Goal: Task Accomplishment & Management: Complete application form

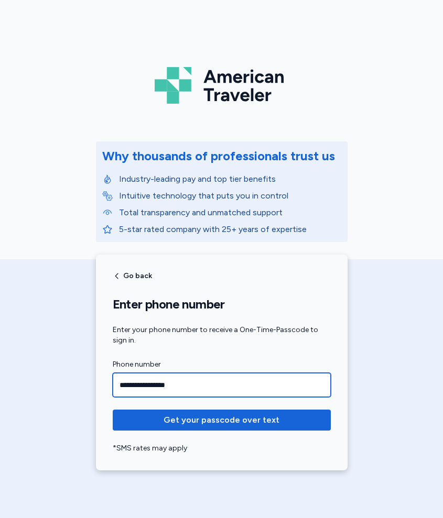
type input "**********"
click at [221, 420] on button "Get your passcode over text" at bounding box center [222, 420] width 218 height 21
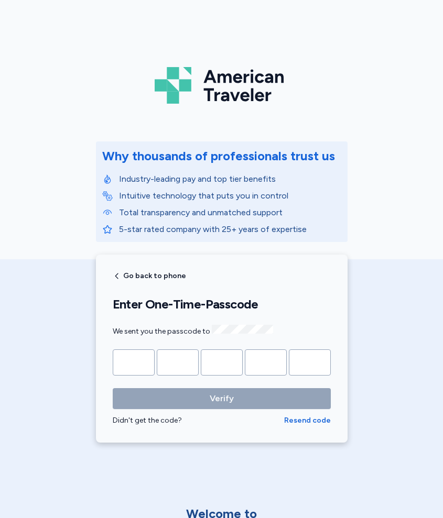
type input "*"
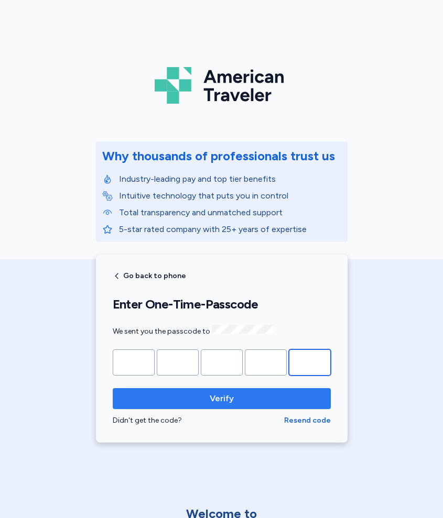
type input "*"
click at [221, 397] on button "Verify" at bounding box center [222, 398] width 218 height 21
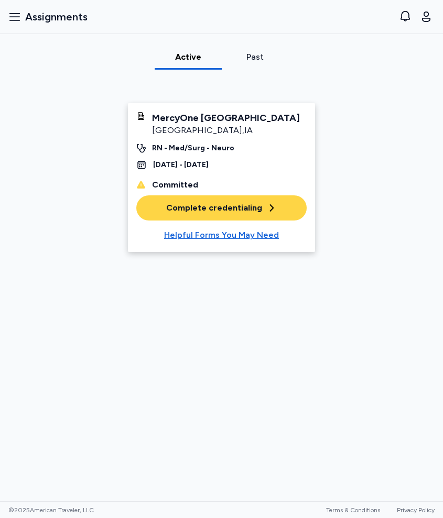
click at [215, 214] on div "Complete credentialing" at bounding box center [221, 208] width 111 height 13
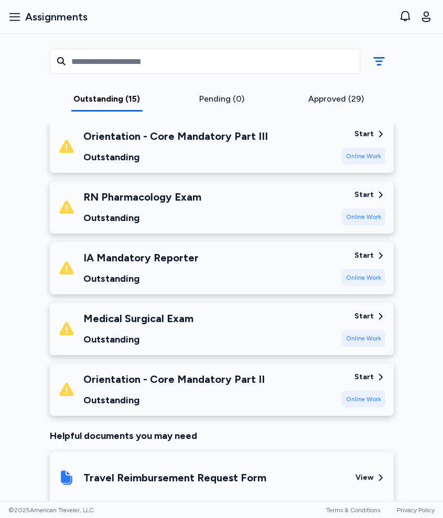
scroll to position [775, 0]
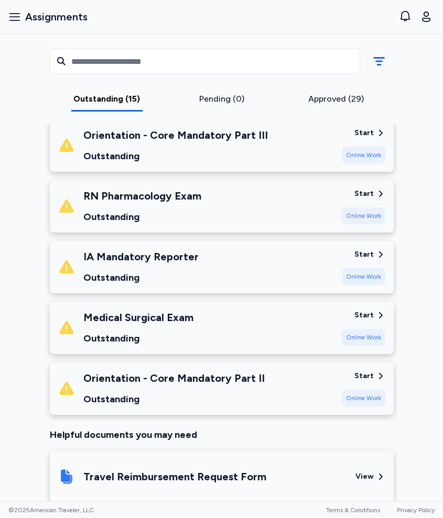
click at [205, 319] on div "Medical Surgical Exam Outstanding" at bounding box center [195, 328] width 275 height 36
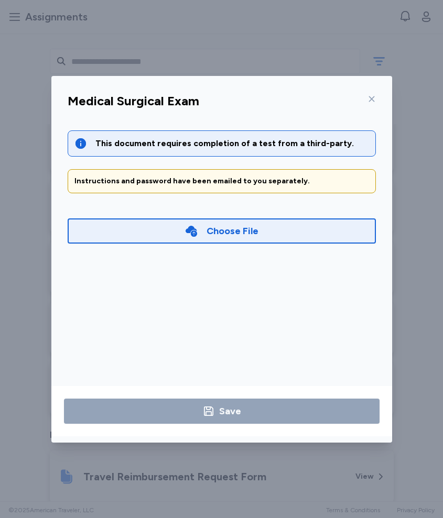
click at [205, 229] on div "Choose File" at bounding box center [221, 231] width 74 height 15
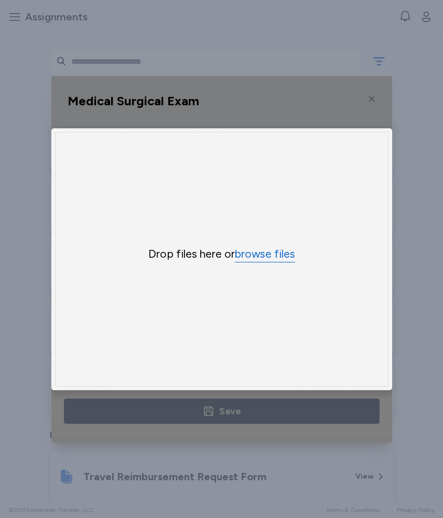
click at [270, 255] on button "browse files" at bounding box center [265, 254] width 60 height 15
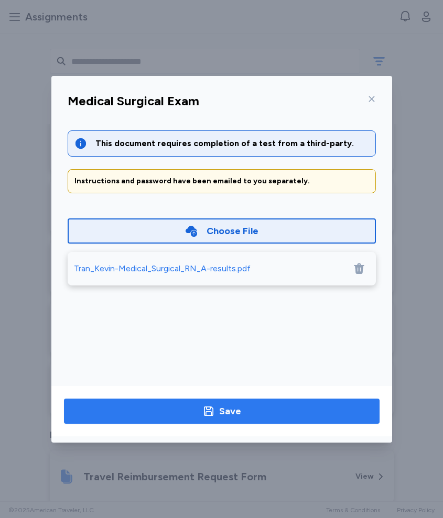
click at [207, 413] on icon "button" at bounding box center [208, 411] width 13 height 13
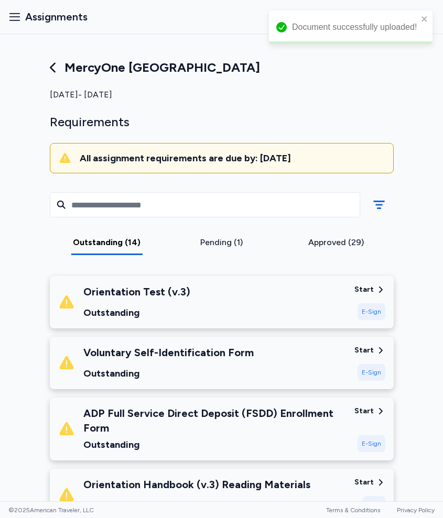
scroll to position [0, 0]
click at [315, 243] on div "Approved (29)" at bounding box center [336, 242] width 106 height 13
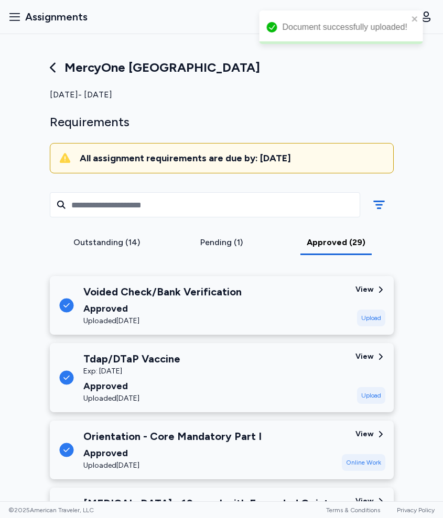
click at [205, 258] on div "Outstanding (14) Pending (1) Approved (29)" at bounding box center [221, 223] width 360 height 90
drag, startPoint x: 217, startPoint y: 247, endPoint x: 212, endPoint y: 252, distance: 6.7
click at [216, 247] on div "Pending (1)" at bounding box center [221, 242] width 106 height 13
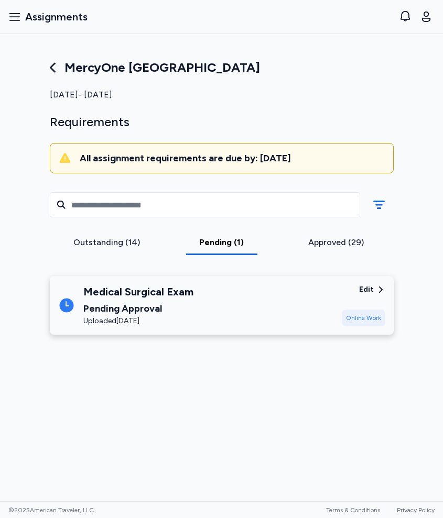
click at [310, 243] on div "Approved (29)" at bounding box center [336, 242] width 106 height 13
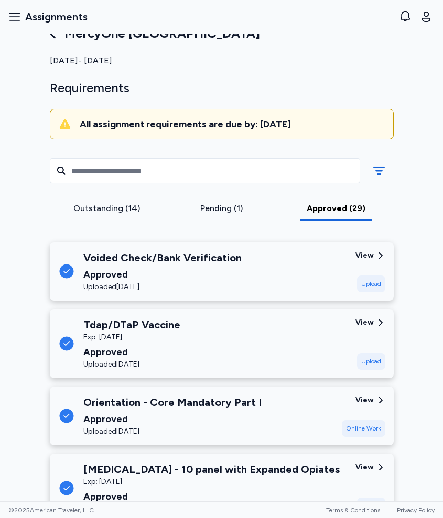
scroll to position [36, 0]
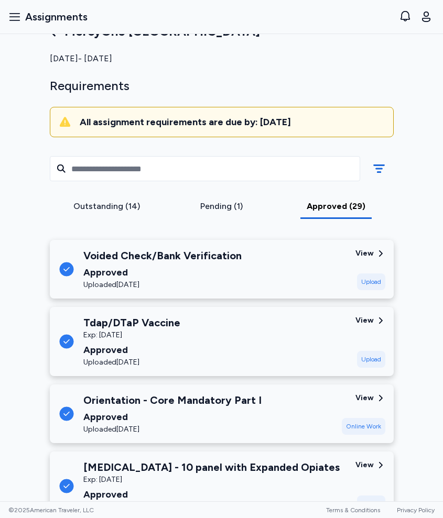
click at [256, 359] on div "Tdap/DTaP Vaccine Exp: [DATE] Approved Uploaded [DATE]" at bounding box center [202, 341] width 289 height 52
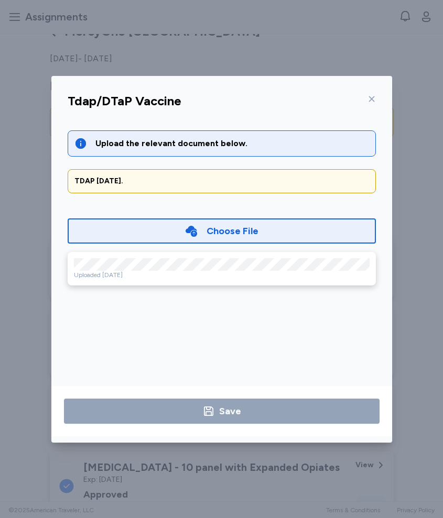
click at [152, 255] on div "Uploaded [DATE]" at bounding box center [222, 269] width 308 height 34
click at [373, 97] on icon at bounding box center [371, 99] width 8 height 8
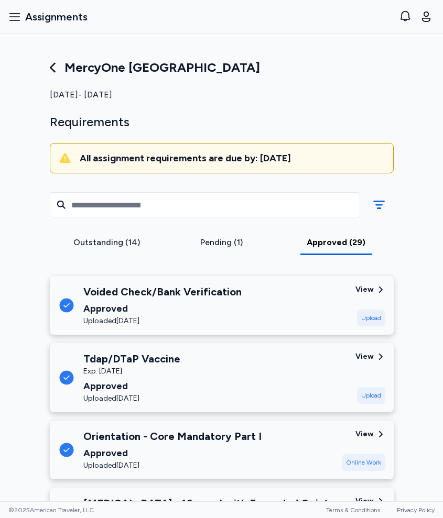
scroll to position [0, 0]
click at [127, 242] on div "Outstanding (14)" at bounding box center [107, 242] width 106 height 13
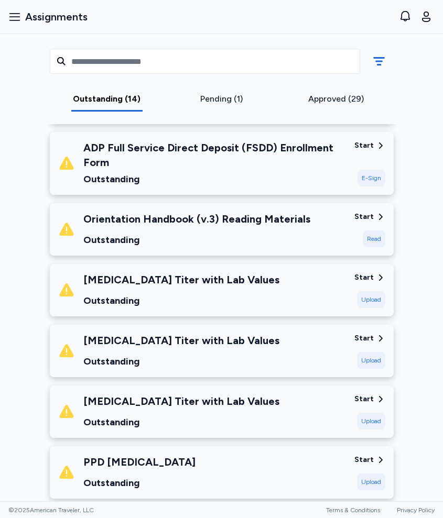
scroll to position [269, 0]
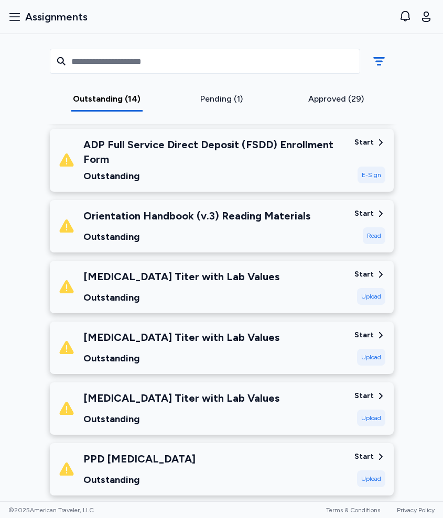
click at [207, 297] on div "Outstanding" at bounding box center [181, 297] width 196 height 15
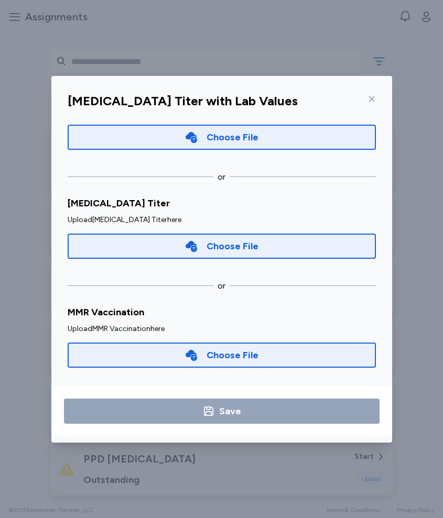
scroll to position [112, 0]
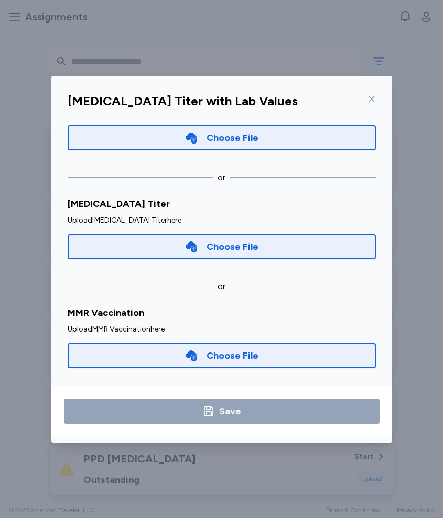
click at [204, 356] on div "Choose File" at bounding box center [221, 355] width 74 height 15
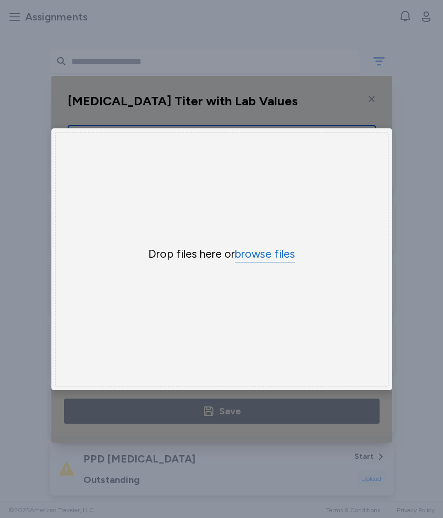
click at [264, 256] on button "browse files" at bounding box center [265, 254] width 60 height 15
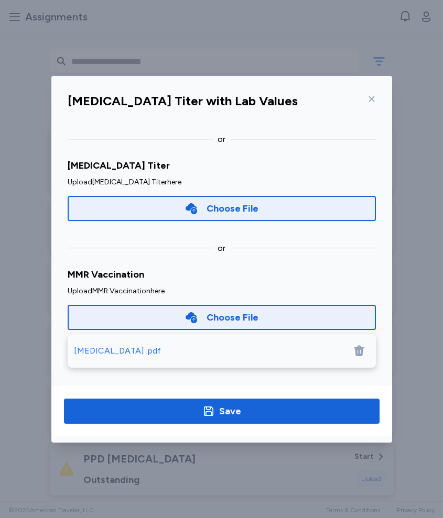
scroll to position [150, 0]
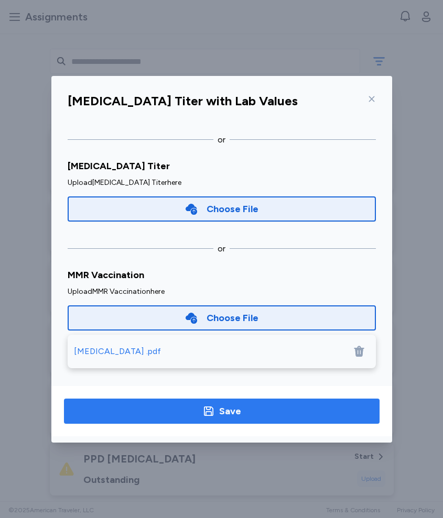
click at [220, 404] on div "Save" at bounding box center [230, 411] width 22 height 15
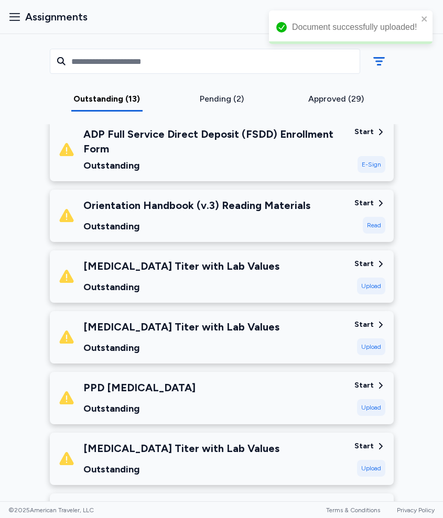
scroll to position [285, 0]
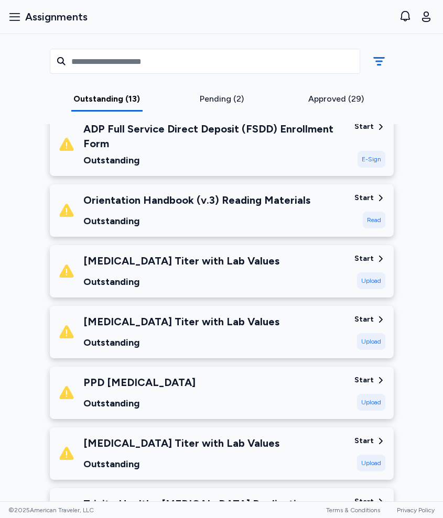
click at [296, 277] on div "[MEDICAL_DATA] Titer with Lab Values Outstanding" at bounding box center [202, 272] width 288 height 36
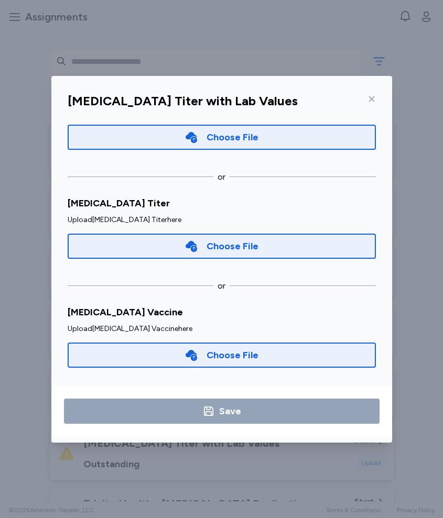
scroll to position [112, 0]
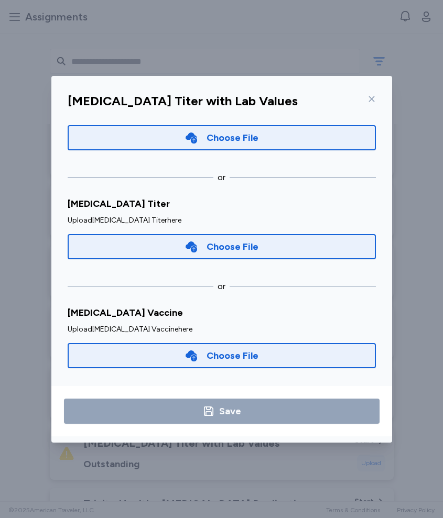
click at [231, 362] on div "Choose File" at bounding box center [232, 355] width 52 height 15
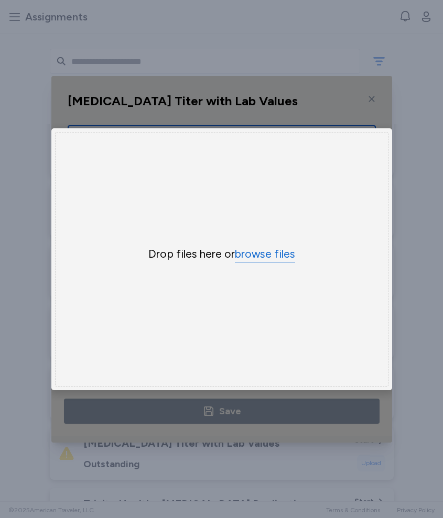
click at [259, 254] on button "browse files" at bounding box center [265, 254] width 60 height 15
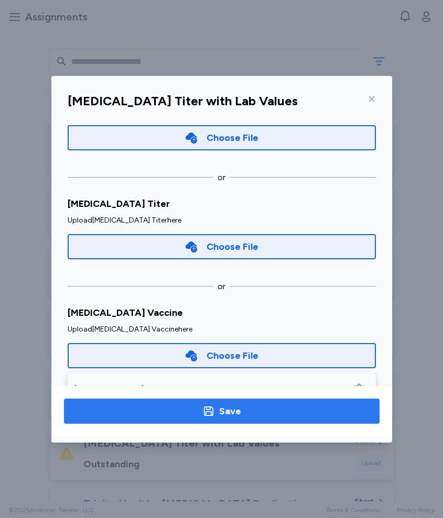
click at [293, 418] on span "Save" at bounding box center [221, 411] width 299 height 15
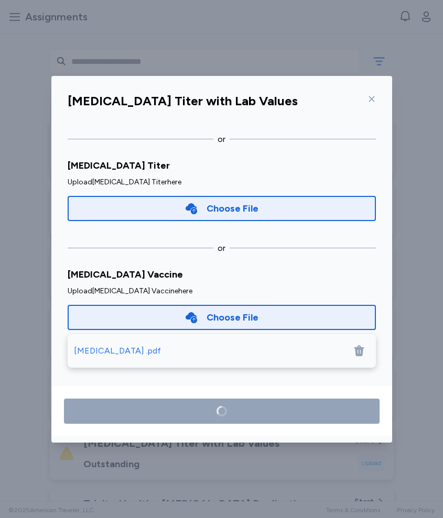
scroll to position [150, 0]
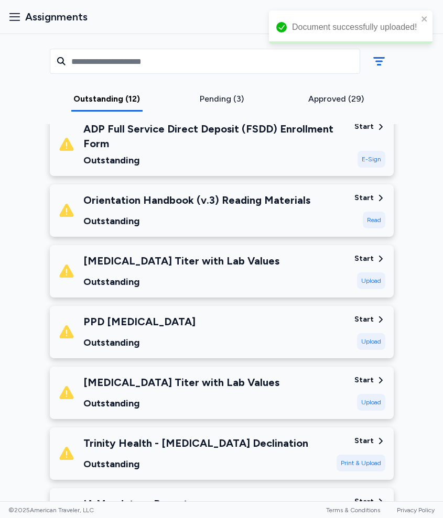
click at [264, 264] on div "[MEDICAL_DATA] Titer with Lab Values Outstanding" at bounding box center [202, 272] width 288 height 36
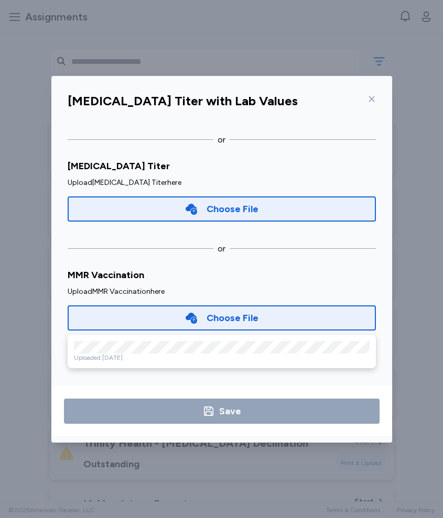
click at [208, 319] on div "Choose File" at bounding box center [232, 318] width 52 height 15
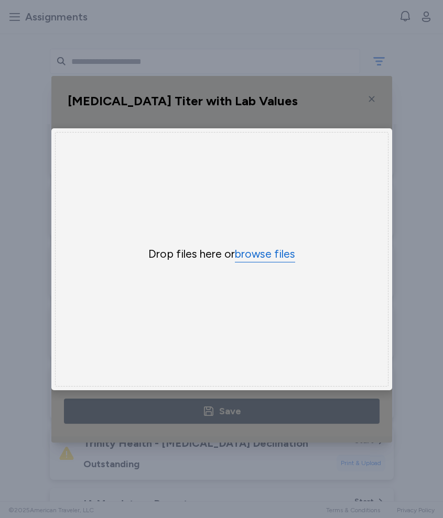
click at [247, 249] on button "browse files" at bounding box center [265, 254] width 60 height 15
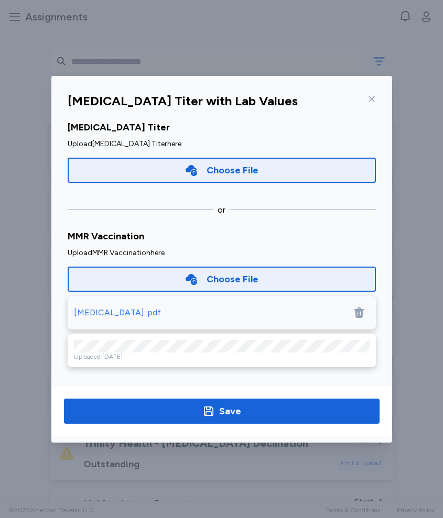
scroll to position [188, 0]
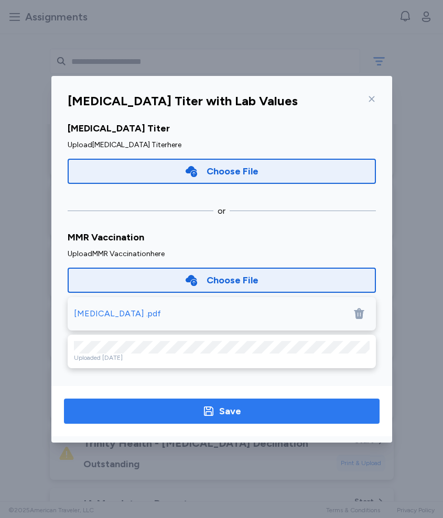
click at [282, 412] on span "Save" at bounding box center [221, 411] width 299 height 15
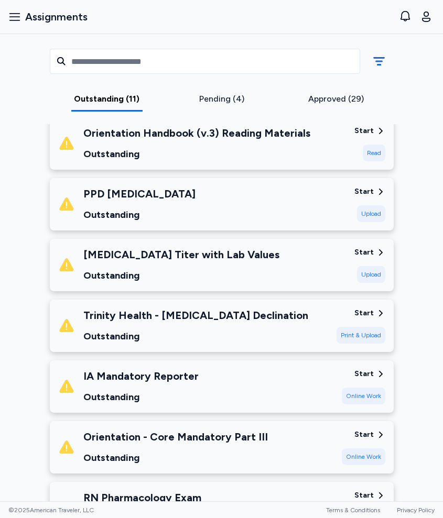
scroll to position [520, 0]
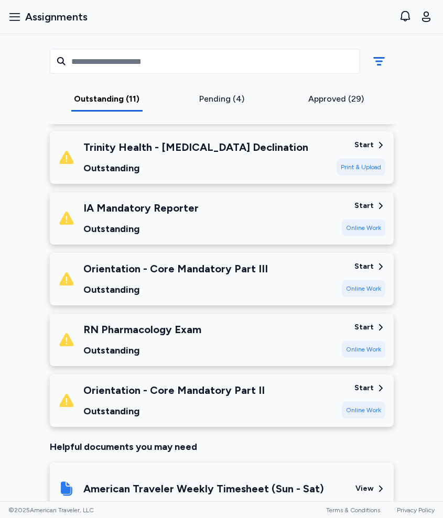
click at [223, 285] on div "Outstanding" at bounding box center [175, 289] width 184 height 15
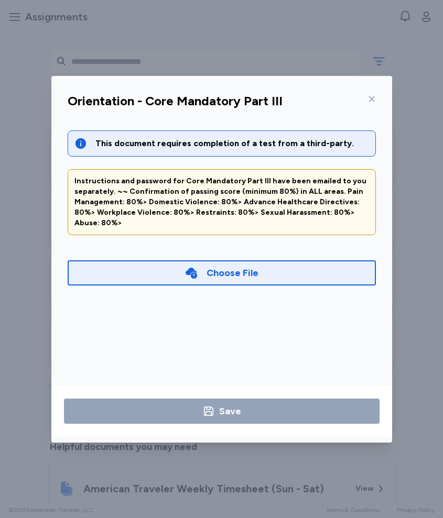
click at [192, 57] on div "Orientation - Core Mandatory Part III This document requires completion of a te…" at bounding box center [221, 259] width 443 height 518
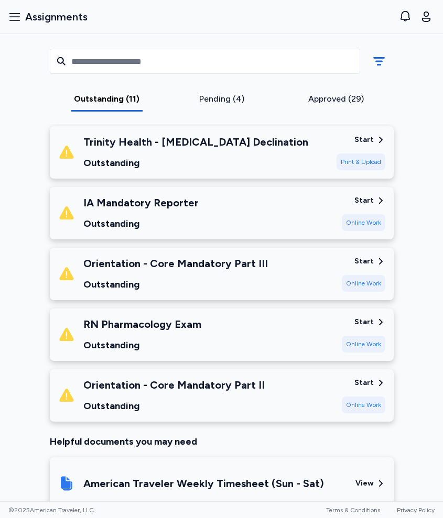
scroll to position [528, 0]
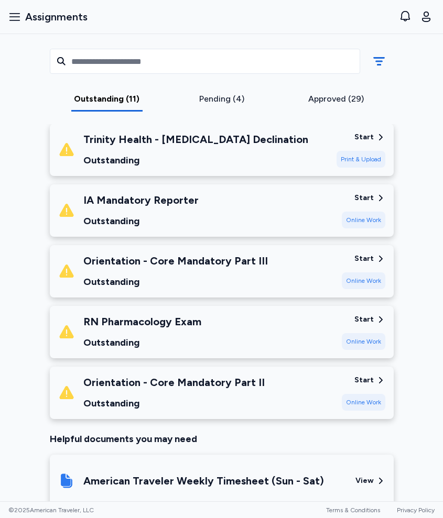
click at [169, 348] on div "Outstanding" at bounding box center [142, 342] width 118 height 15
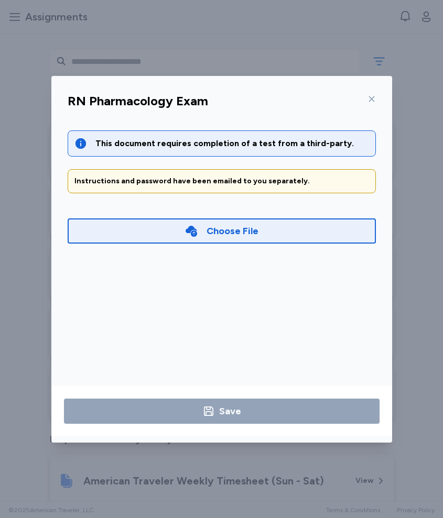
click at [189, 60] on div "RN Pharmacology Exam This document requires completion of a test from a third-p…" at bounding box center [221, 259] width 443 height 518
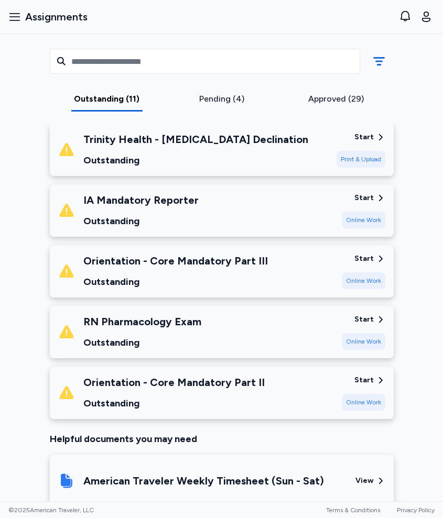
click at [167, 329] on div "RN Pharmacology Exam Outstanding" at bounding box center [142, 332] width 118 height 36
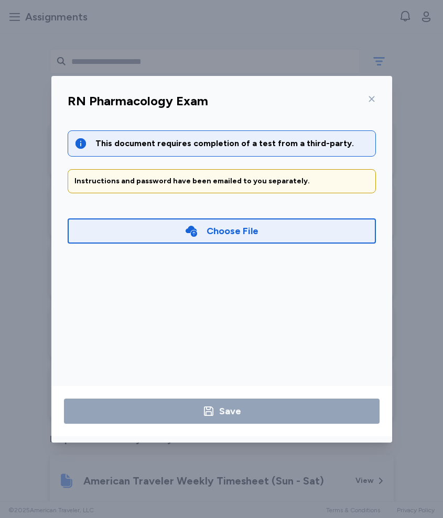
click at [226, 59] on div "RN Pharmacology Exam This document requires completion of a test from a third-p…" at bounding box center [221, 259] width 443 height 518
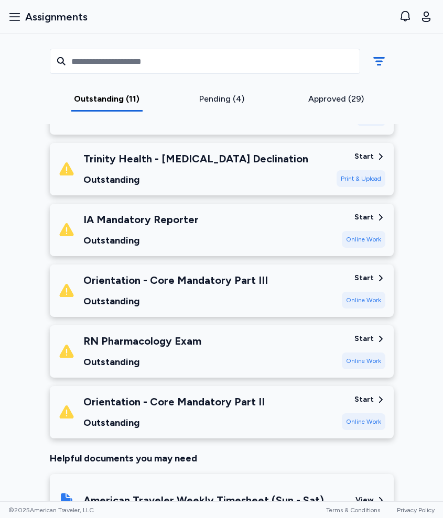
scroll to position [508, 0]
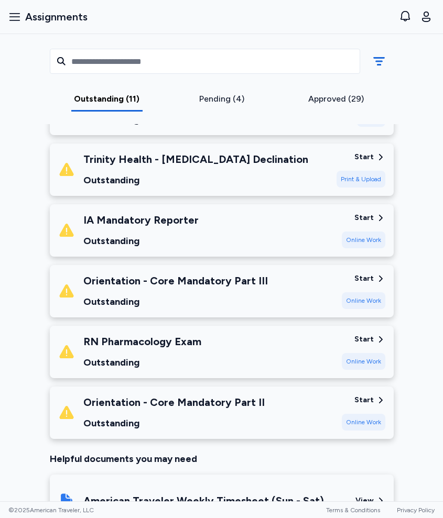
click at [185, 416] on div "Outstanding" at bounding box center [173, 423] width 181 height 15
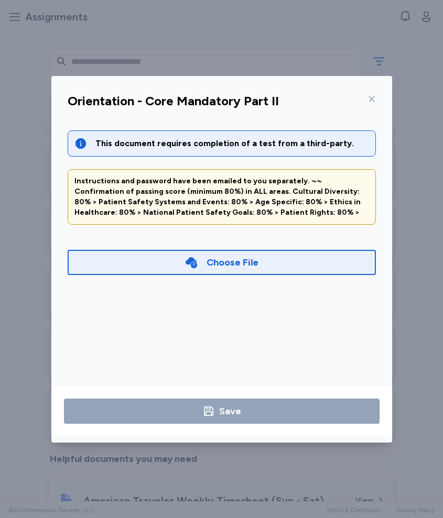
click at [207, 72] on div "Orientation - Core Mandatory Part II This document requires completion of a tes…" at bounding box center [221, 259] width 443 height 518
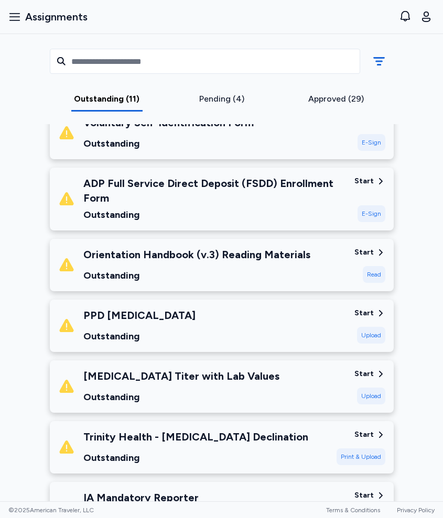
scroll to position [210, 0]
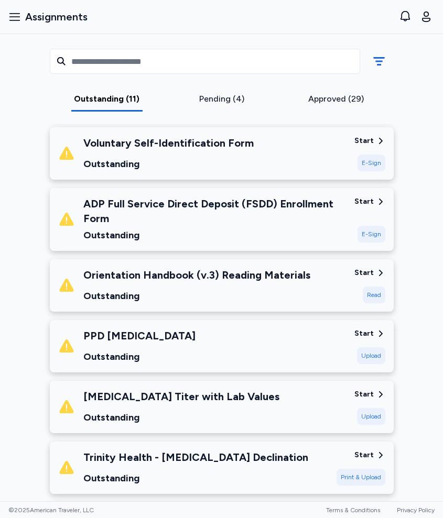
click at [153, 281] on div "Orientation Handbook (v.3) Reading Materials" at bounding box center [196, 275] width 227 height 15
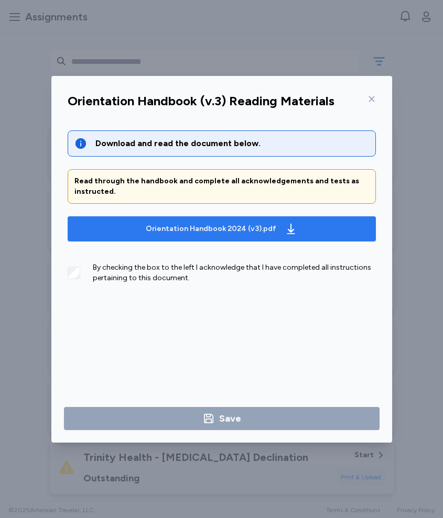
click at [206, 234] on div "Orientation Handbook 2024 (v3).pdf" at bounding box center [222, 229] width 156 height 17
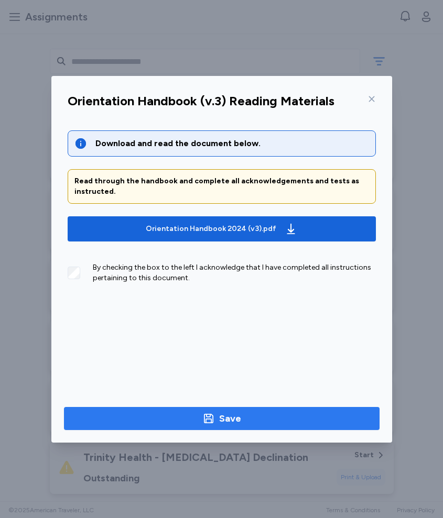
click at [170, 430] on button "Save" at bounding box center [221, 418] width 315 height 23
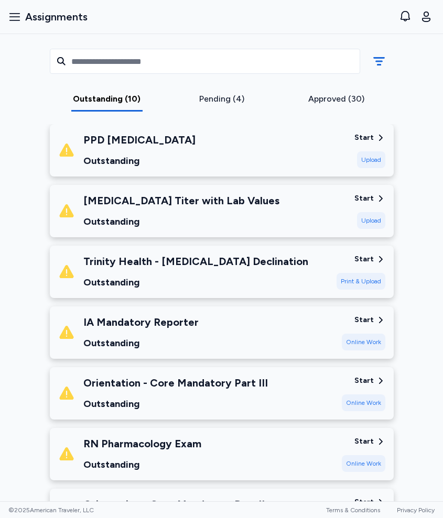
scroll to position [343, 0]
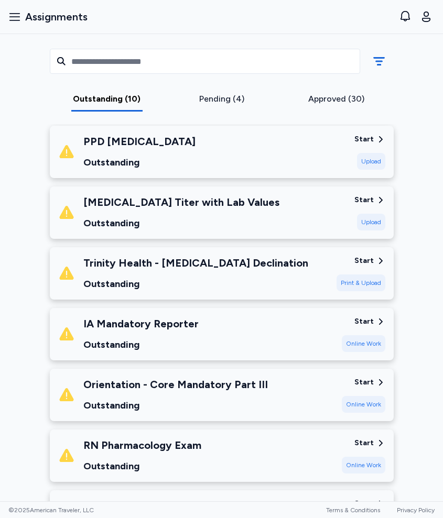
click at [156, 289] on div "Outstanding" at bounding box center [195, 284] width 225 height 15
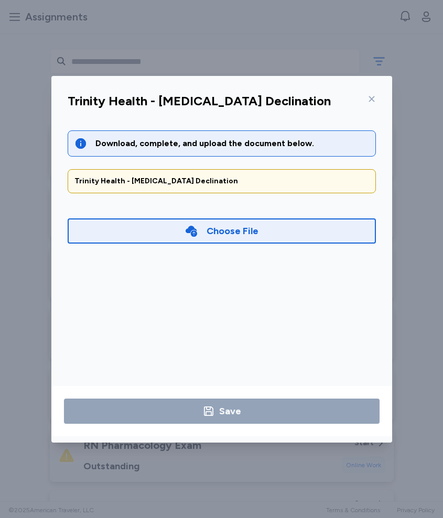
click at [370, 103] on div at bounding box center [369, 99] width 13 height 17
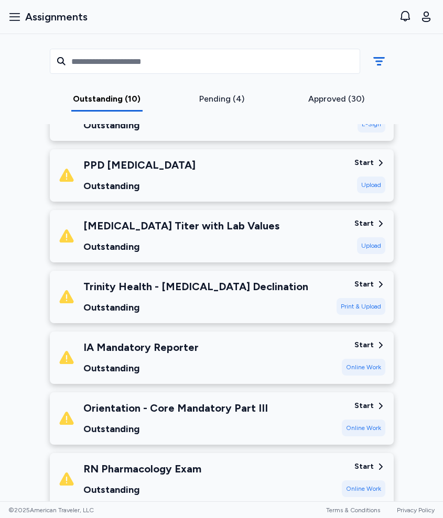
scroll to position [382, 0]
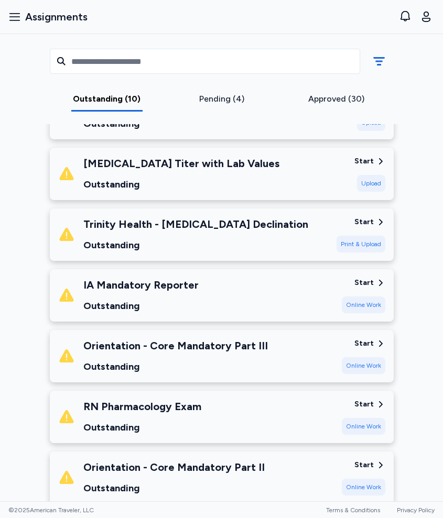
click at [442, 279] on div "MercyOne [GEOGRAPHIC_DATA] [DATE] - [DATE] Requirements All assignment requirem…" at bounding box center [221, 299] width 443 height 1244
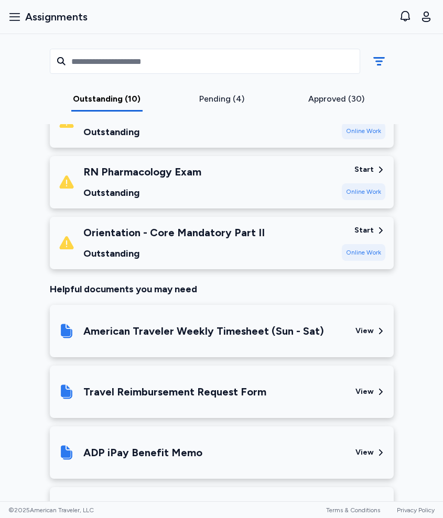
click at [205, 109] on div "Pending (4)" at bounding box center [221, 102] width 115 height 19
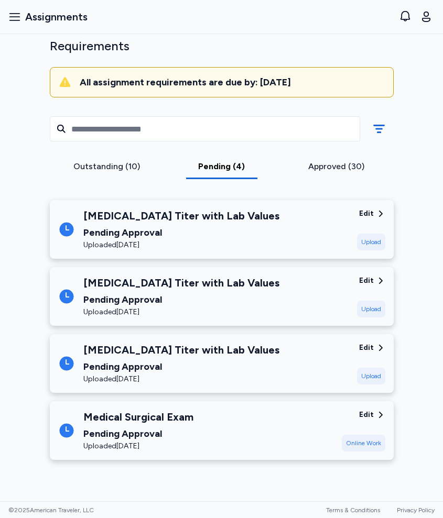
click at [212, 229] on div "Pending Approval" at bounding box center [181, 232] width 196 height 15
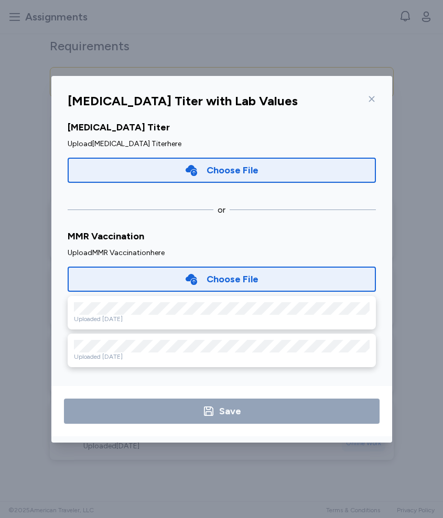
scroll to position [188, 0]
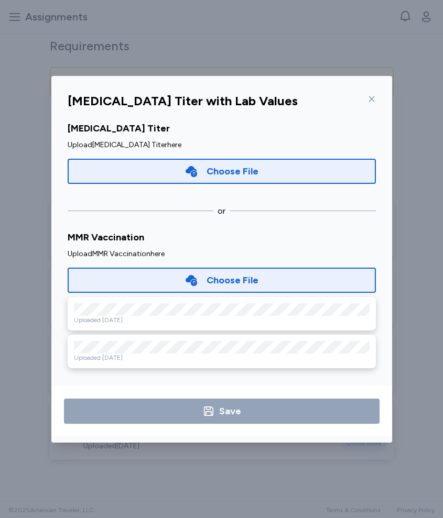
click at [378, 90] on div "[MEDICAL_DATA] Titer with Lab Values Upload the relevant document below. Proof …" at bounding box center [221, 266] width 341 height 354
click at [375, 93] on div at bounding box center [369, 99] width 13 height 17
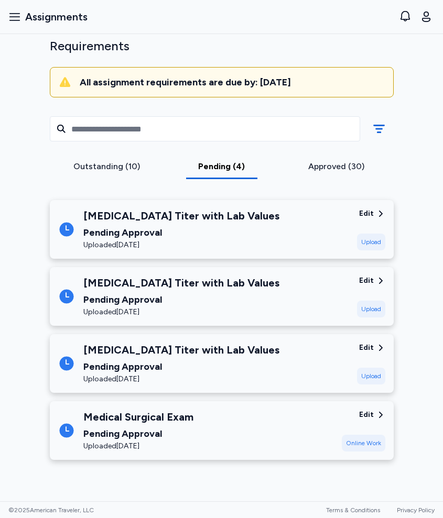
click at [130, 174] on div "Outstanding (10)" at bounding box center [107, 169] width 115 height 19
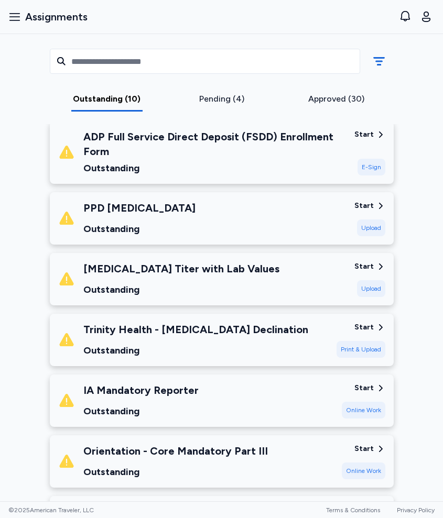
scroll to position [278, 0]
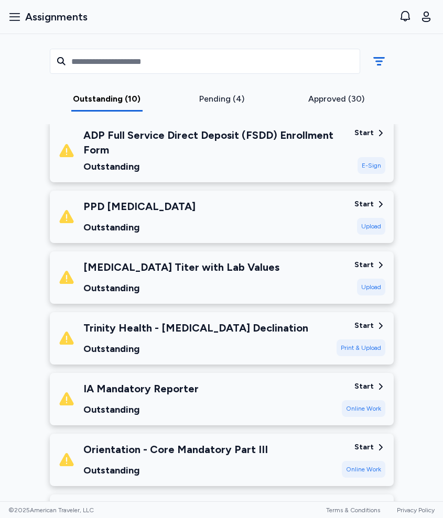
click at [197, 381] on div "IA Mandatory Reporter Outstanding" at bounding box center [195, 399] width 275 height 36
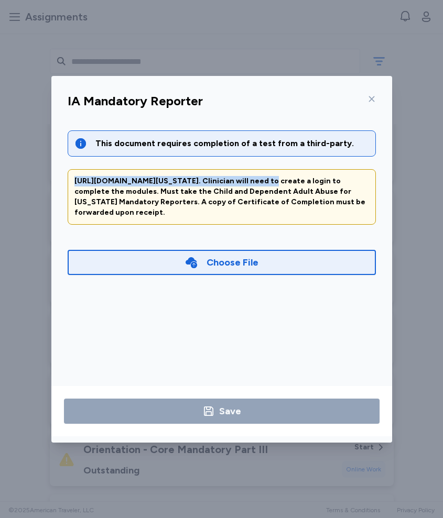
drag, startPoint x: 75, startPoint y: 183, endPoint x: 261, endPoint y: 177, distance: 185.6
click at [261, 177] on div "[URL][DOMAIN_NAME][US_STATE]. Clinician will need to create a login to complete…" at bounding box center [221, 197] width 294 height 42
copy div "[URL][DOMAIN_NAME][US_STATE]"
click at [372, 103] on div at bounding box center [369, 99] width 13 height 17
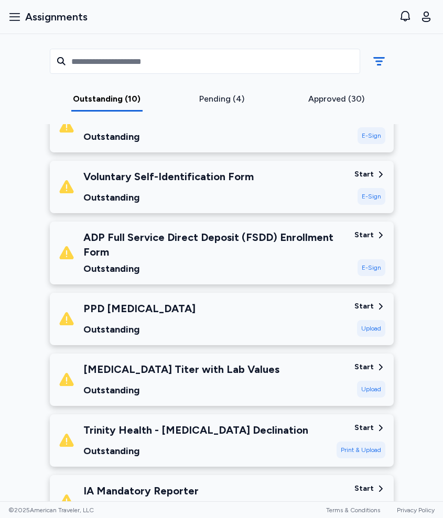
scroll to position [194, 0]
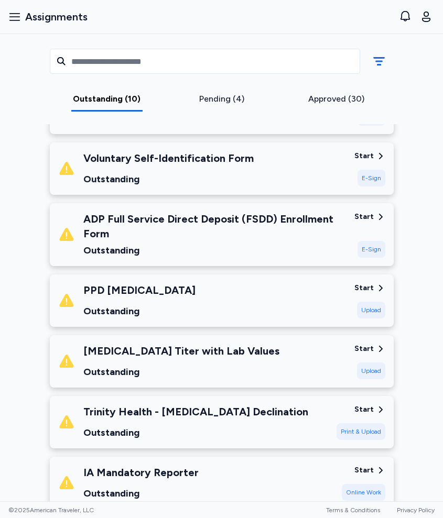
click at [193, 216] on div "ADP Full Service Direct Deposit (FSDD) Enrollment Form" at bounding box center [214, 226] width 263 height 29
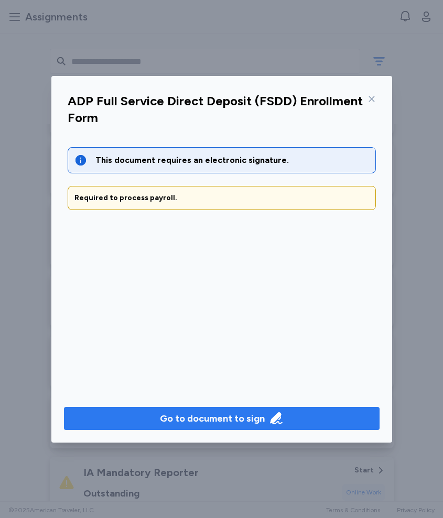
click at [246, 407] on button "Go to document to sign" at bounding box center [221, 418] width 315 height 23
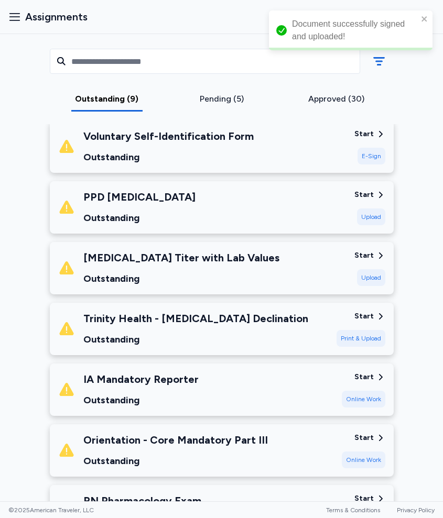
scroll to position [174, 0]
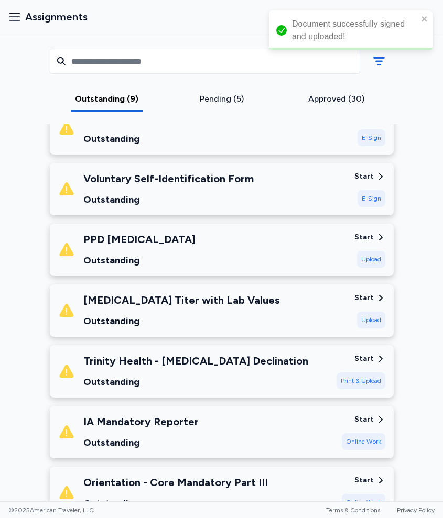
click at [288, 194] on div "Voluntary Self-Identification Form Outstanding" at bounding box center [202, 189] width 288 height 36
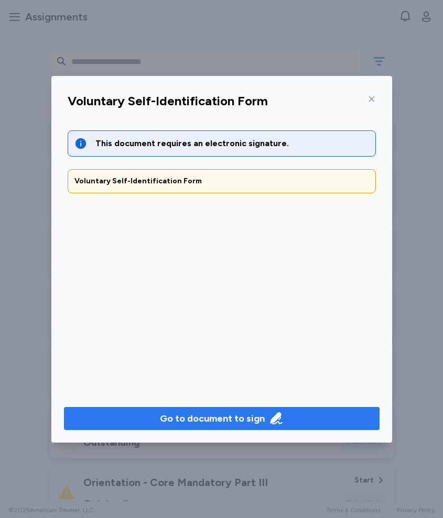
click at [222, 420] on div "Go to document to sign" at bounding box center [212, 418] width 105 height 15
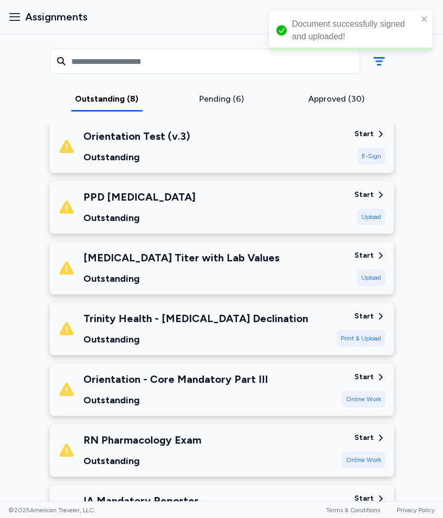
scroll to position [151, 0]
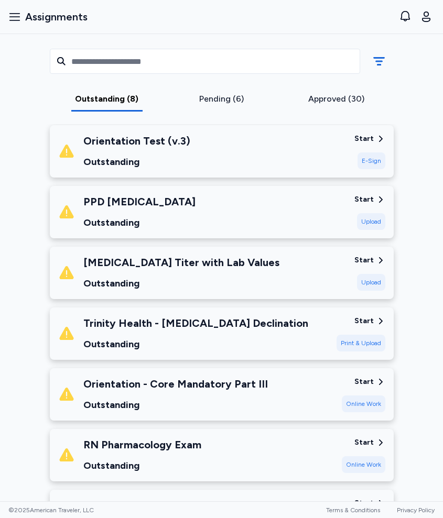
click at [293, 162] on div "Orientation Test (v.3) Outstanding" at bounding box center [202, 152] width 288 height 36
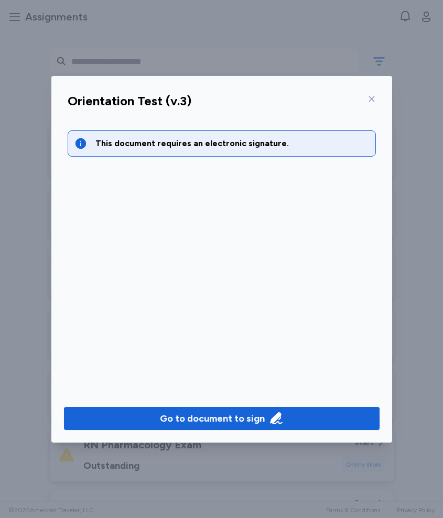
click at [215, 406] on div "Go to document to sign" at bounding box center [221, 419] width 341 height 48
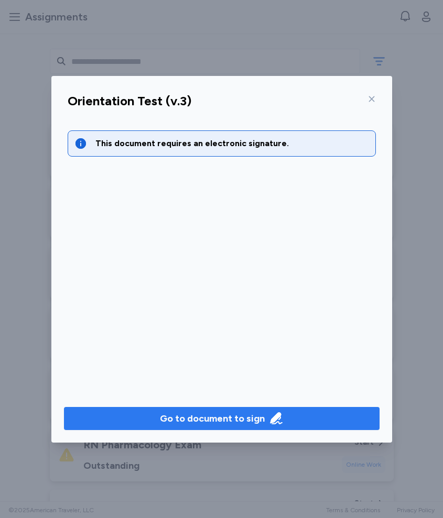
click at [202, 417] on div "Go to document to sign" at bounding box center [212, 418] width 105 height 15
